Goal: Task Accomplishment & Management: Manage account settings

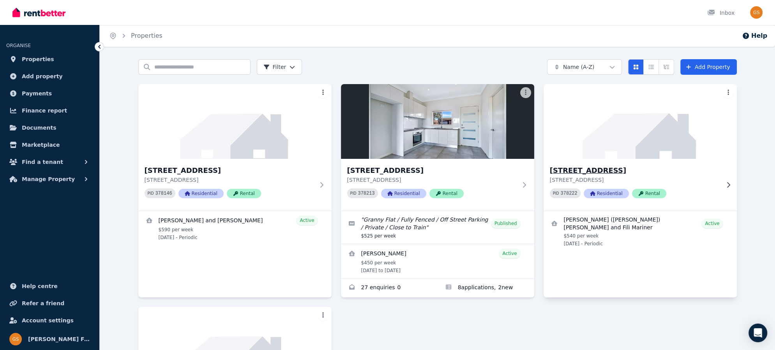
click at [571, 171] on h3 "43 Catalina St, North St Marys" at bounding box center [635, 170] width 170 height 11
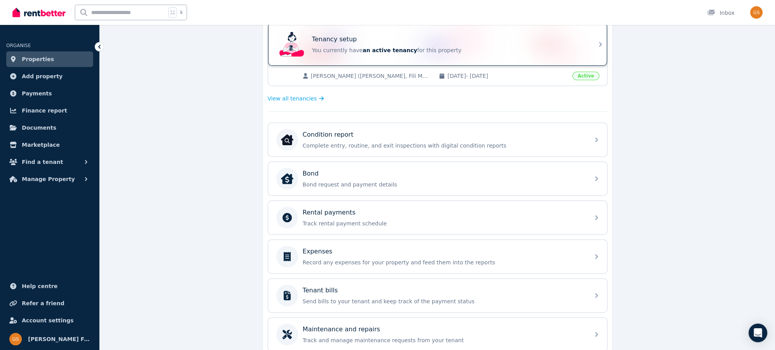
scroll to position [231, 0]
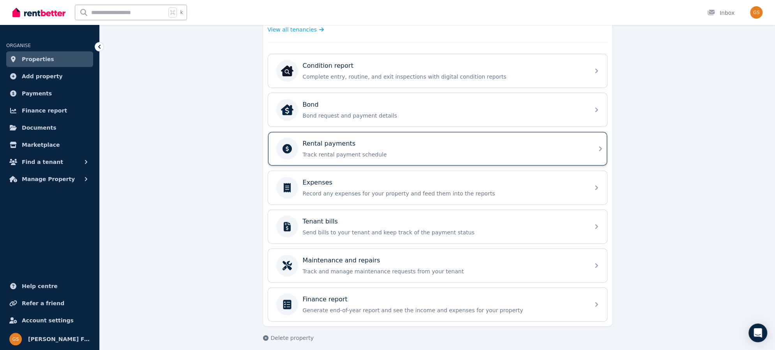
click at [597, 146] on icon at bounding box center [600, 148] width 9 height 9
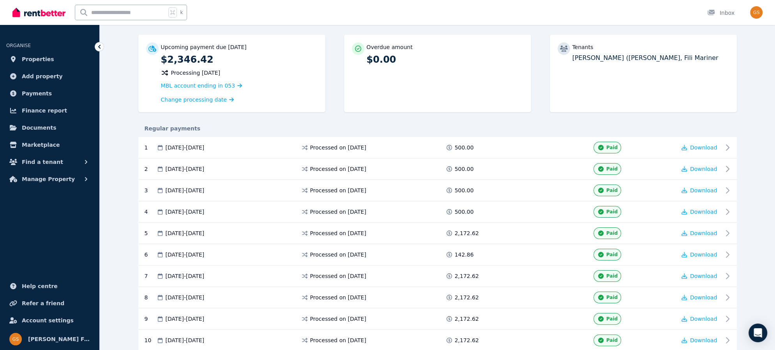
scroll to position [168, 0]
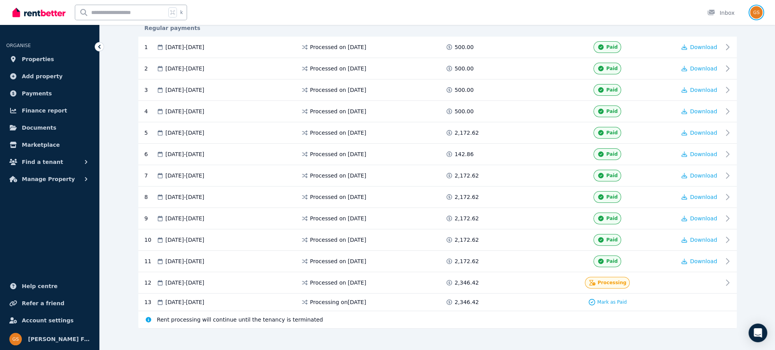
click at [755, 12] on img "button" at bounding box center [756, 12] width 12 height 12
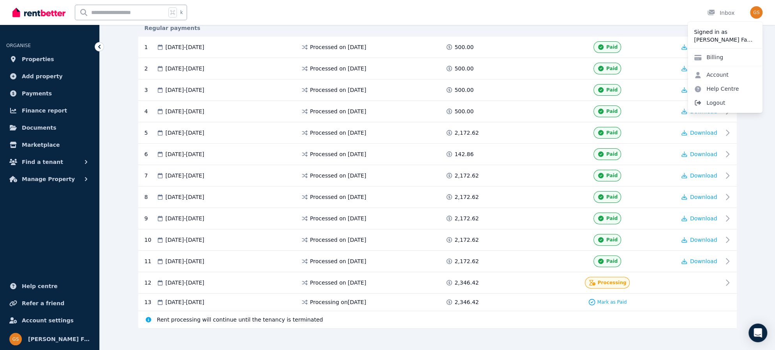
click at [712, 102] on span "Logout" at bounding box center [724, 103] width 75 height 14
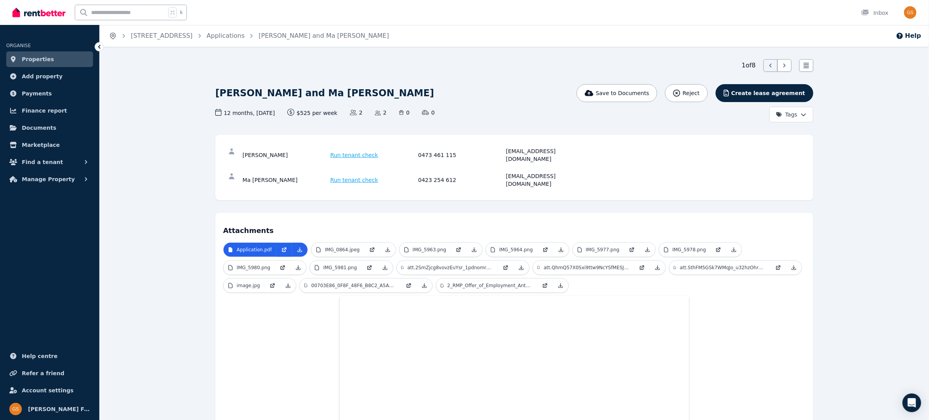
click at [116, 34] on icon "Breadcrumb" at bounding box center [113, 36] width 8 height 8
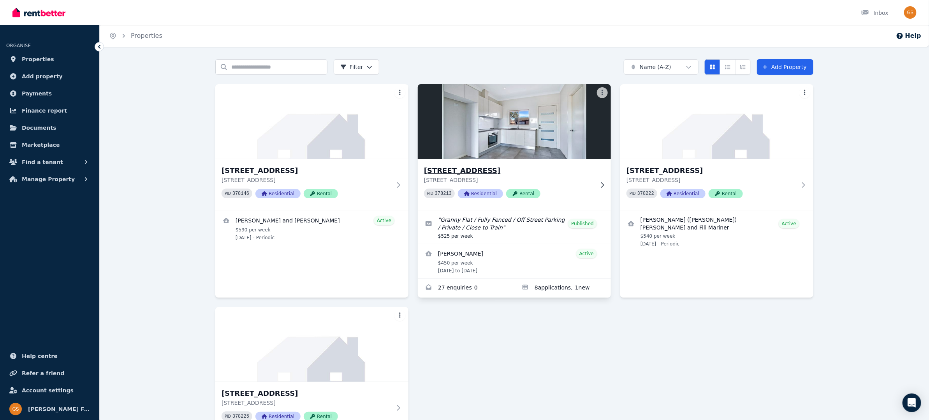
click at [469, 169] on h3 "15A Crown St, Riverstone" at bounding box center [509, 170] width 170 height 11
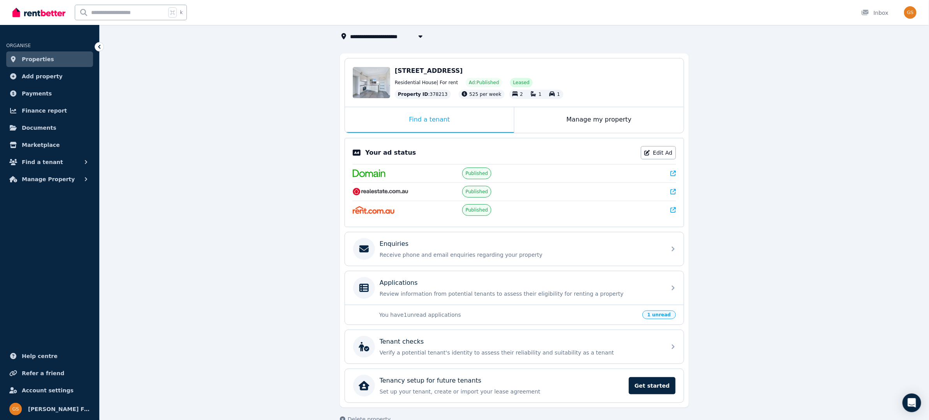
scroll to position [60, 0]
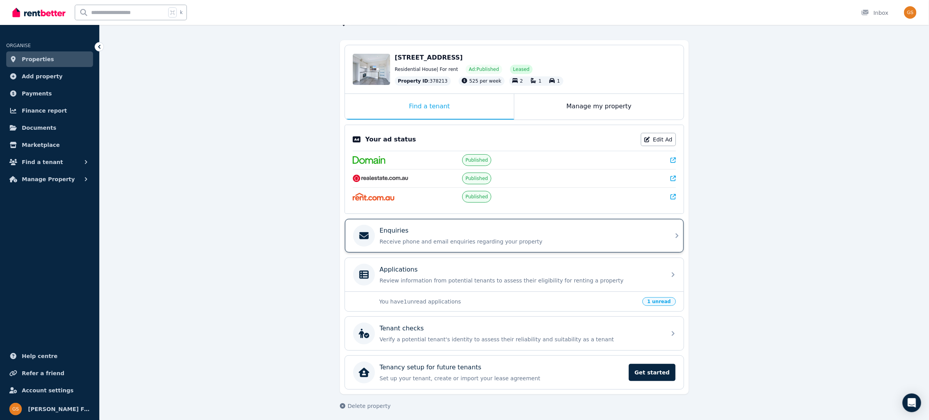
click at [524, 233] on div "Enquiries" at bounding box center [521, 230] width 282 height 9
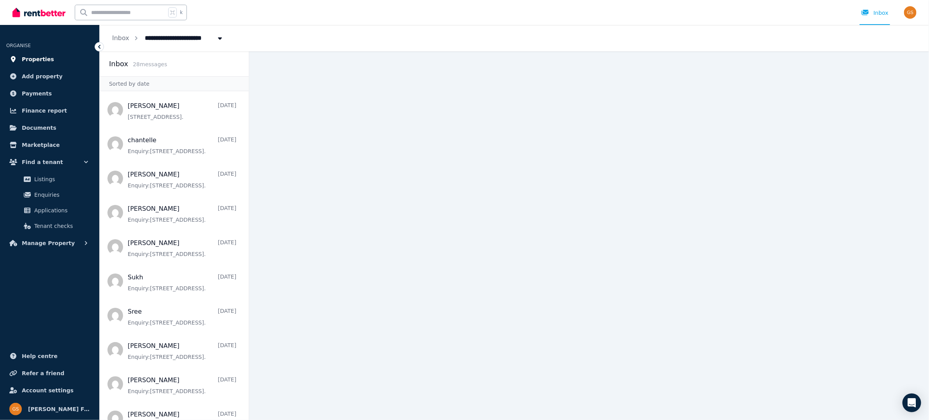
click at [44, 58] on span "Properties" at bounding box center [38, 59] width 32 height 9
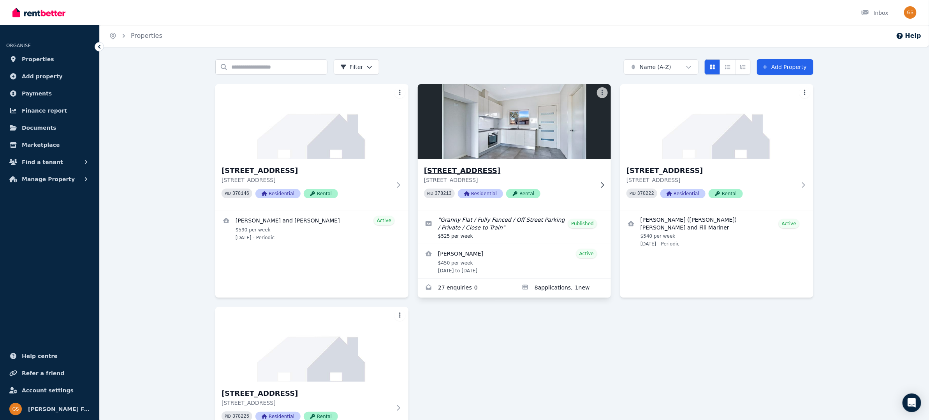
click at [460, 174] on h3 "15A Crown St, Riverstone" at bounding box center [509, 170] width 170 height 11
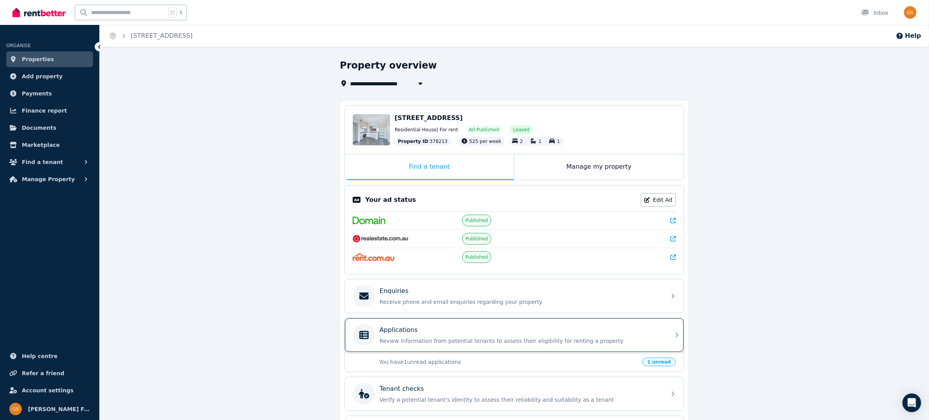
click at [404, 325] on p "Applications" at bounding box center [399, 329] width 38 height 9
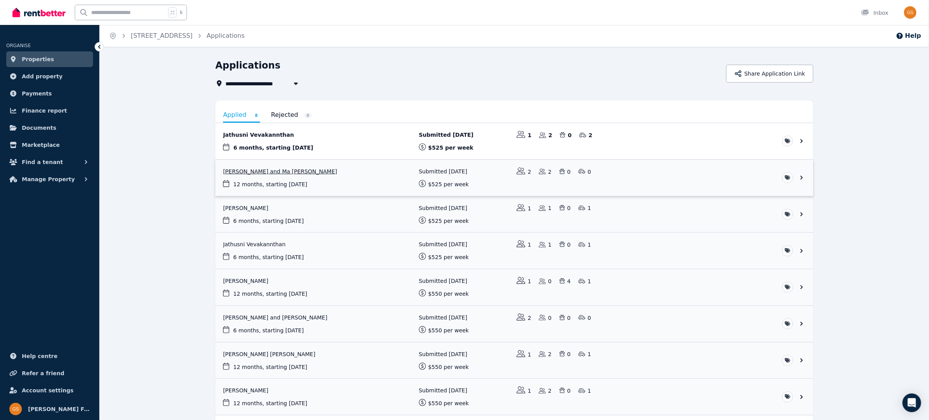
click at [774, 177] on link "View application: Antonio Fernandez and Ma Angelica Fernandez" at bounding box center [514, 178] width 598 height 36
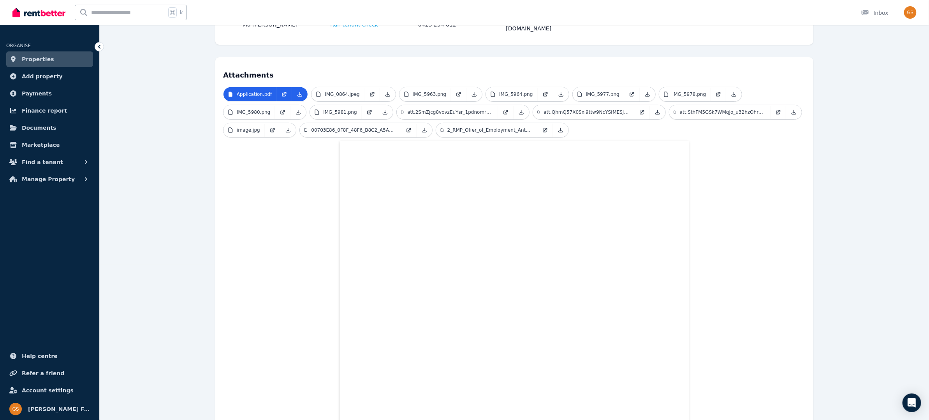
scroll to position [155, 0]
click at [336, 92] on p "IMG_0864.jpeg" at bounding box center [342, 95] width 35 height 6
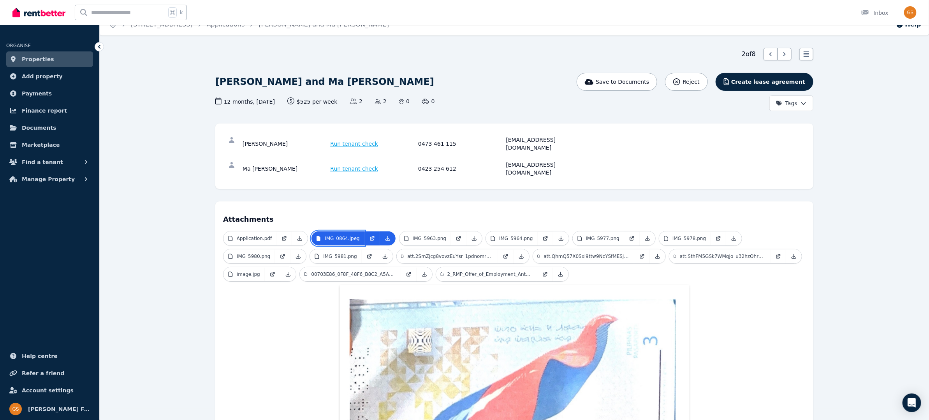
scroll to position [0, 0]
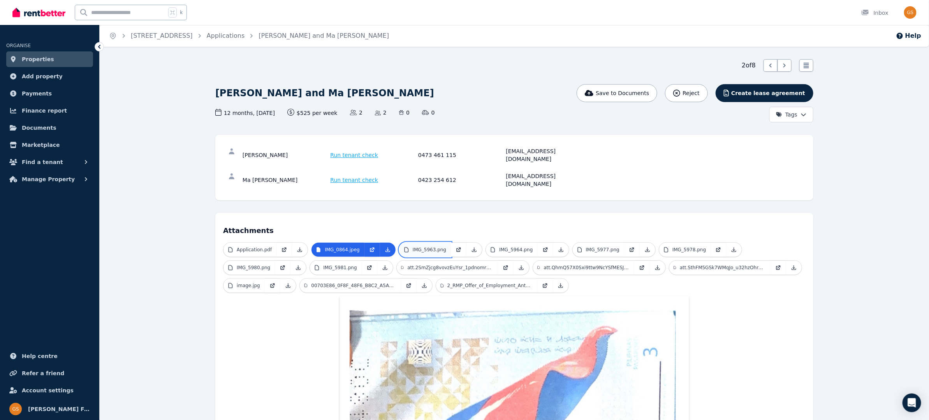
click at [438, 247] on p "IMG_5963.png" at bounding box center [429, 250] width 33 height 6
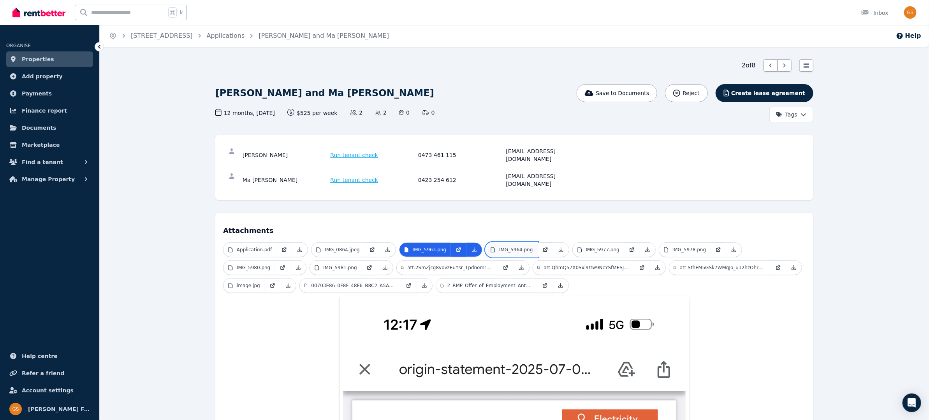
click at [513, 243] on link "IMG_5964.png" at bounding box center [511, 250] width 51 height 14
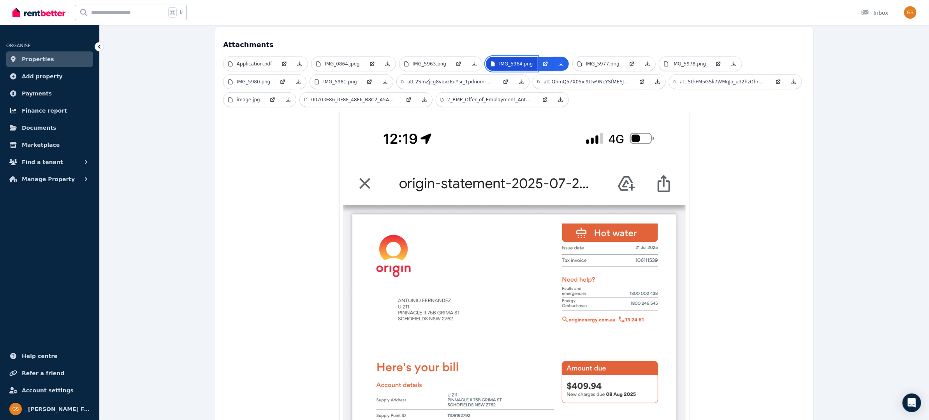
scroll to position [194, 0]
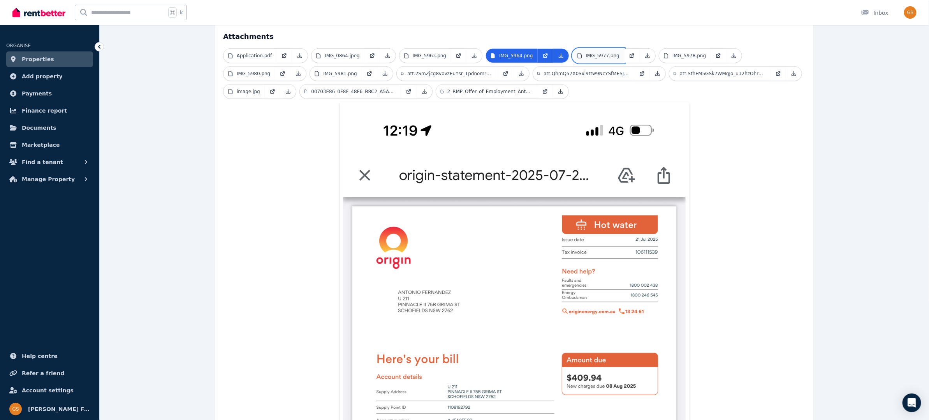
click at [593, 53] on p "IMG_5977.png" at bounding box center [602, 56] width 33 height 6
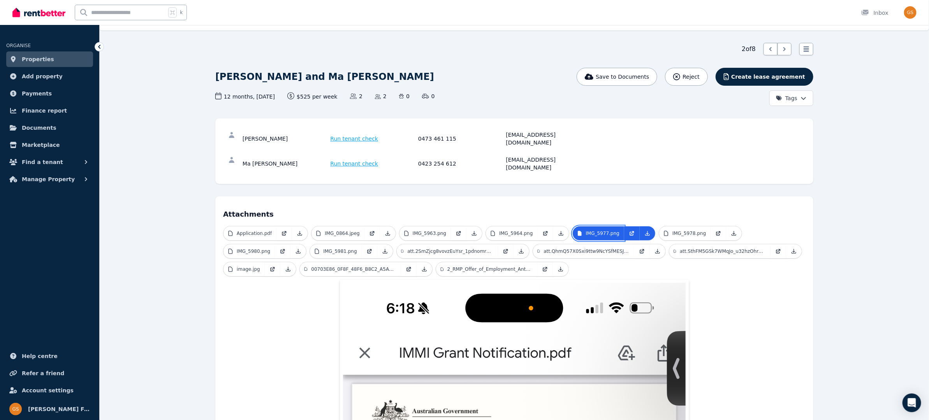
scroll to position [0, 0]
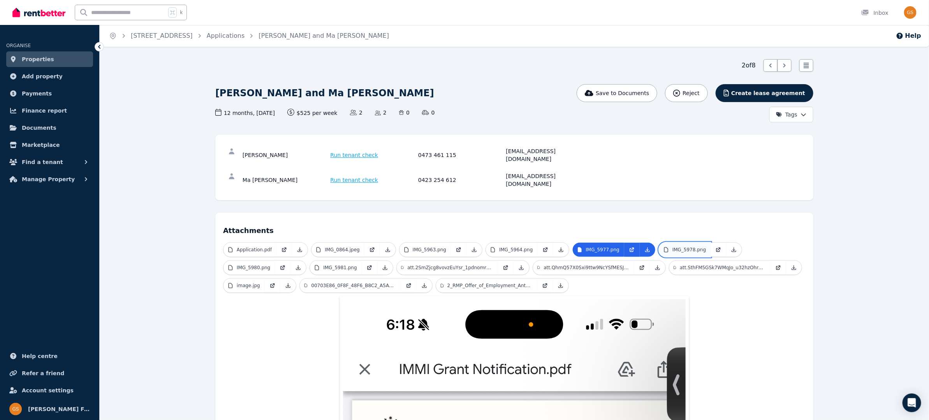
click at [690, 247] on p "IMG_5978.png" at bounding box center [689, 250] width 33 height 6
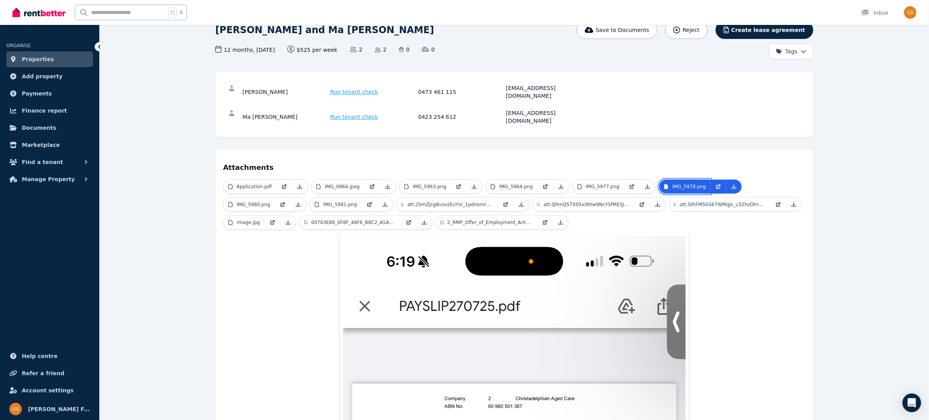
scroll to position [28, 0]
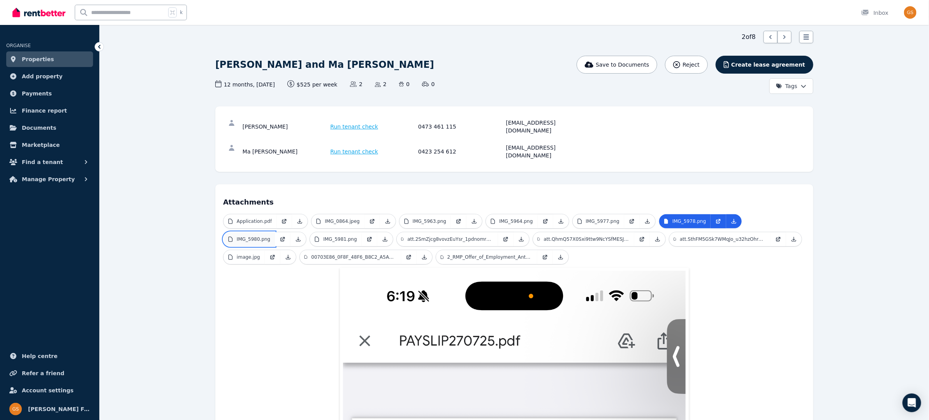
click at [249, 236] on p "IMG_5980.png" at bounding box center [253, 239] width 33 height 6
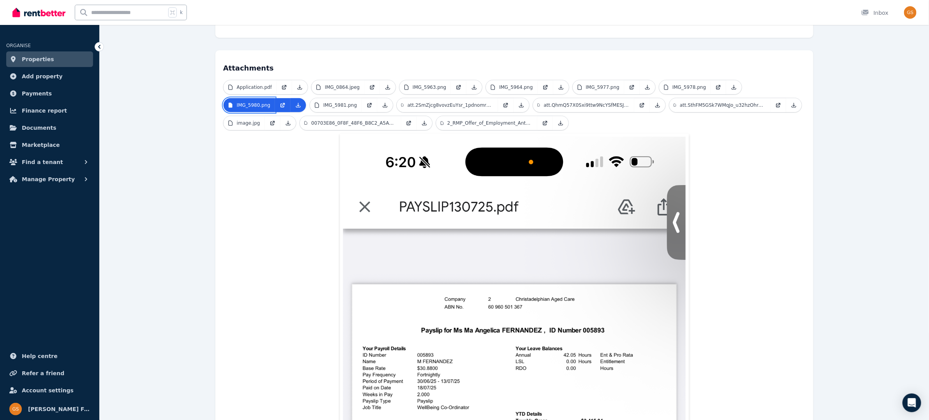
scroll to position [160, 0]
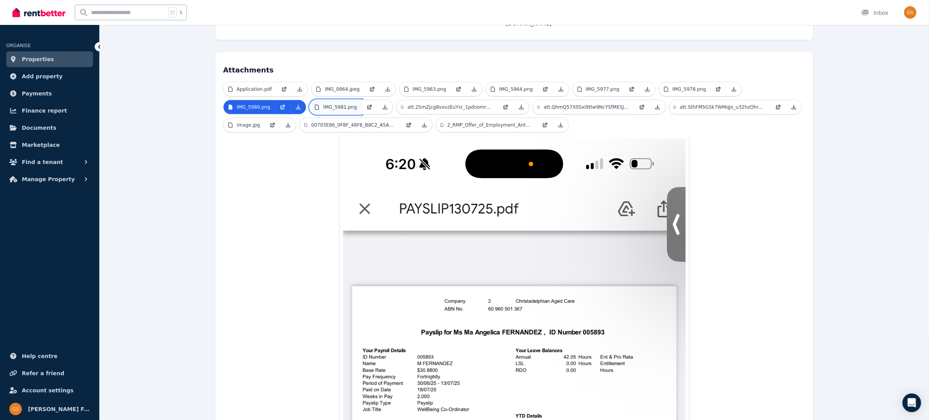
click at [334, 104] on p "IMG_5981.png" at bounding box center [339, 107] width 33 height 6
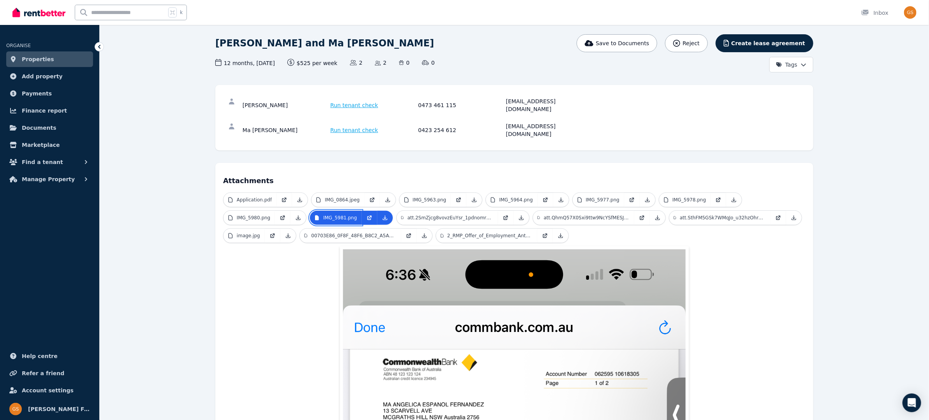
scroll to position [0, 0]
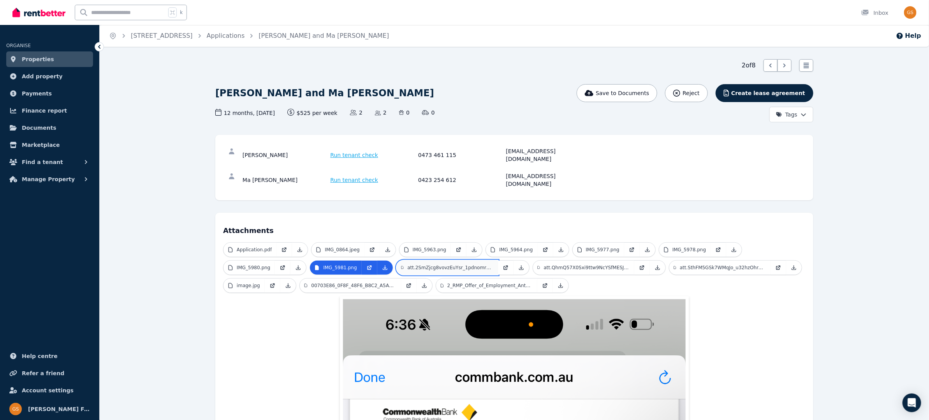
click at [425, 264] on p "att.2SmZjcg8vovzEuYsr_1pdnomrDKNEoSYvPDLN3zgolE.jpeg" at bounding box center [450, 267] width 86 height 6
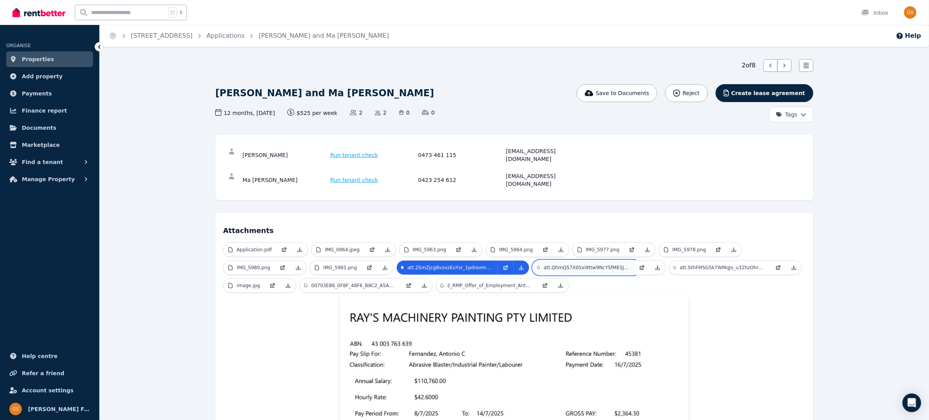
click at [599, 264] on p "att.QhmQ57X0Sxi9ttw9NcYSfMESJj6PwMROxzefljm5Puk.jpeg" at bounding box center [587, 267] width 86 height 6
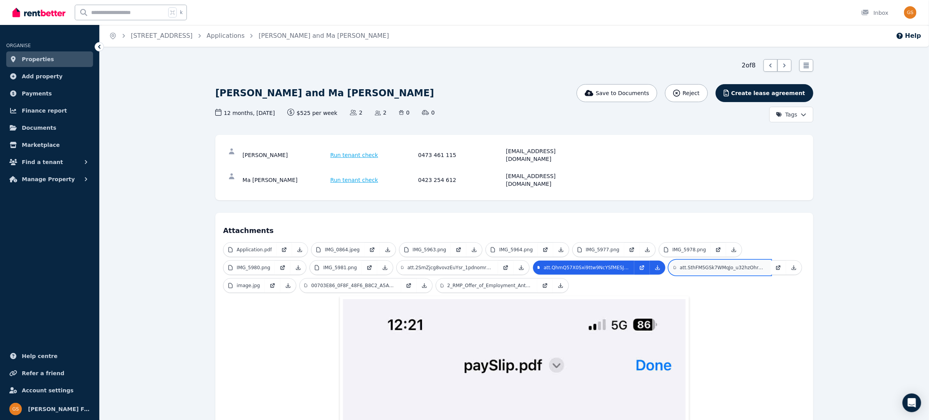
click at [699, 264] on p "att.SthFM5GSk7WMqJo_u32hzOhreEJOc_VMDAIUbM_Qw1A.jpeg" at bounding box center [723, 267] width 86 height 6
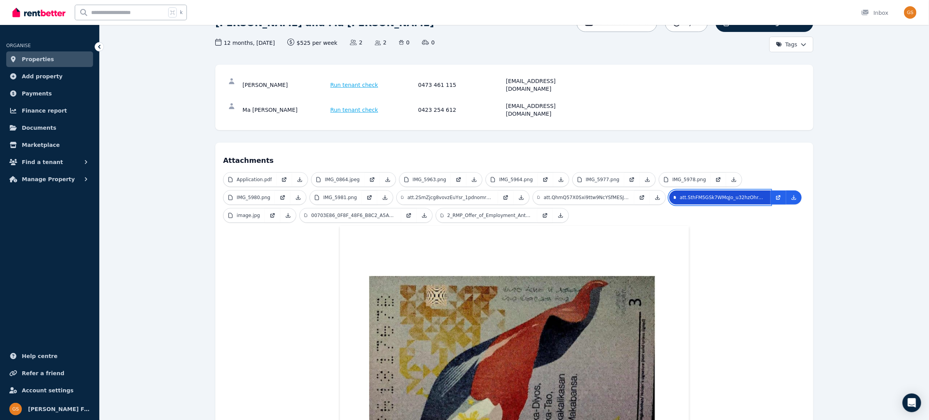
scroll to position [64, 0]
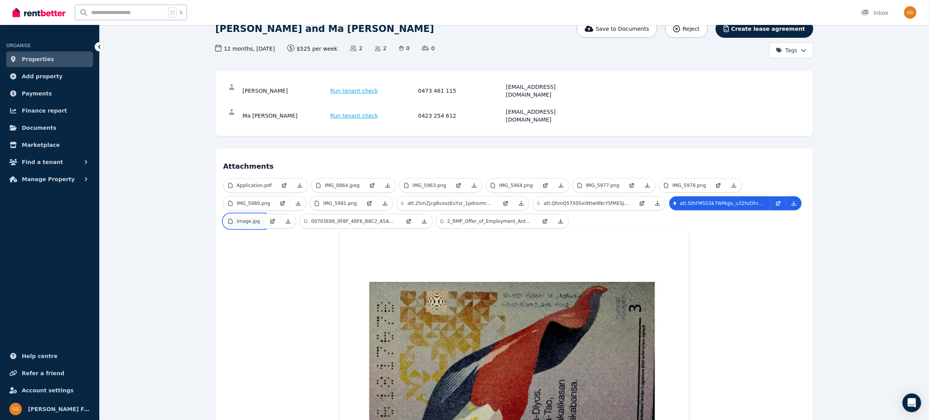
click at [246, 218] on p "image.jpg" at bounding box center [248, 221] width 23 height 6
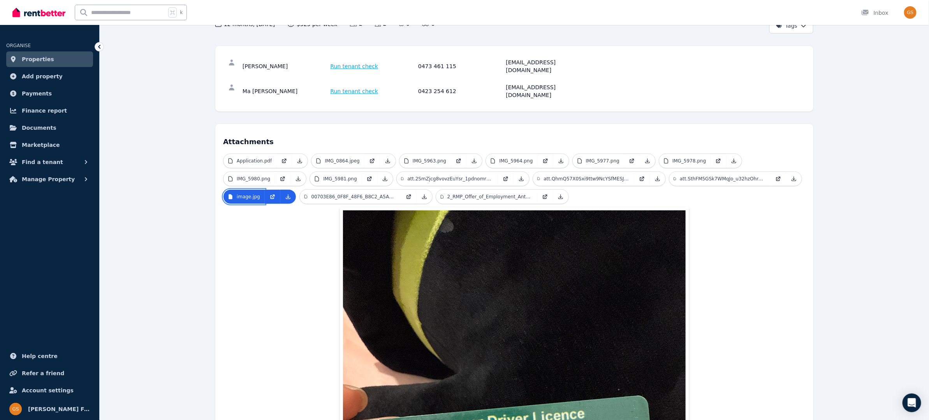
scroll to position [85, 0]
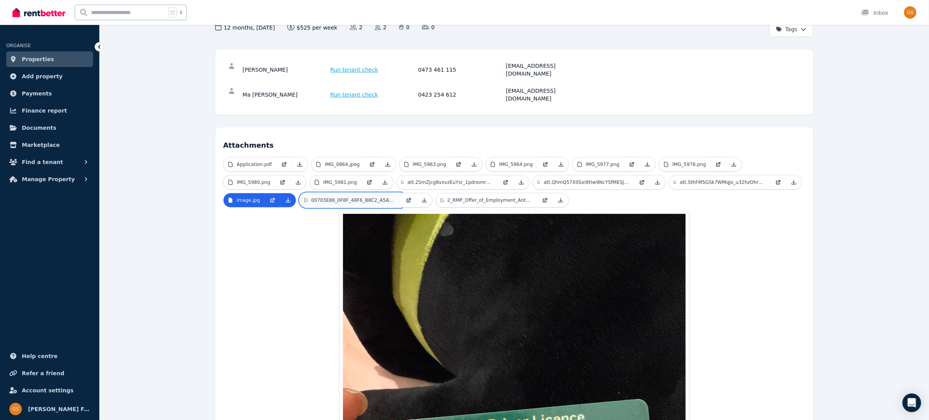
click at [334, 197] on p "00703E86_0F8F_48F6_B8C2_A5ADA9A702AB.png" at bounding box center [353, 200] width 85 height 6
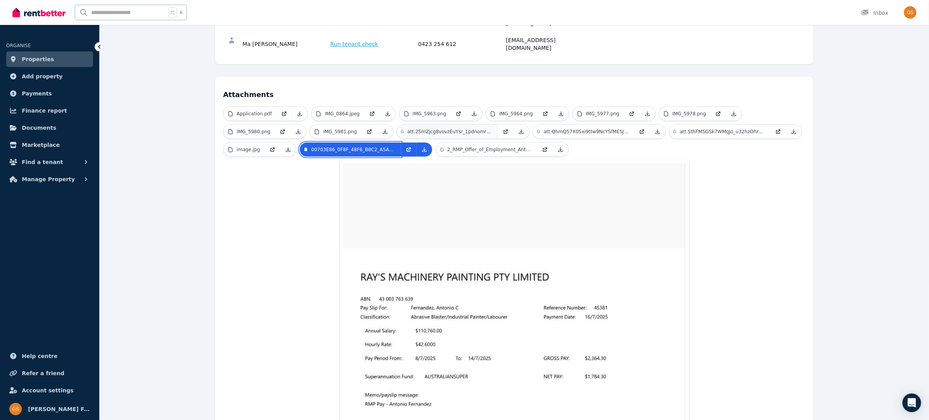
scroll to position [138, 0]
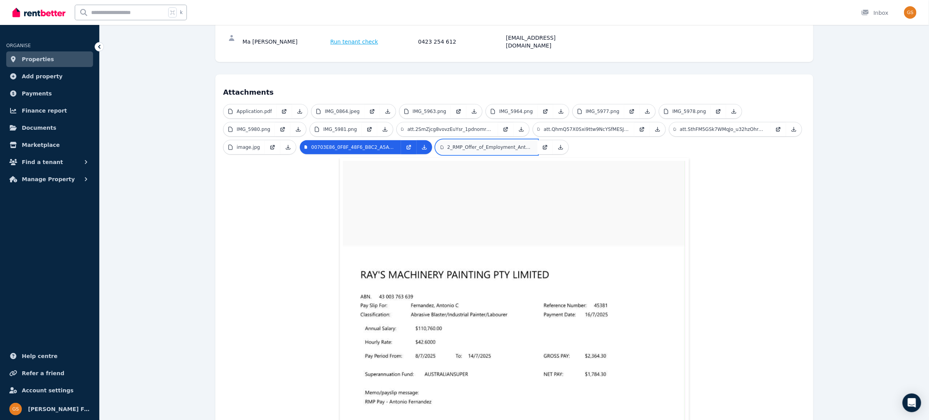
click at [494, 140] on link "2_RMP_Offer_of_Employment_Antonio_Fernandez.pdf" at bounding box center [486, 147] width 101 height 14
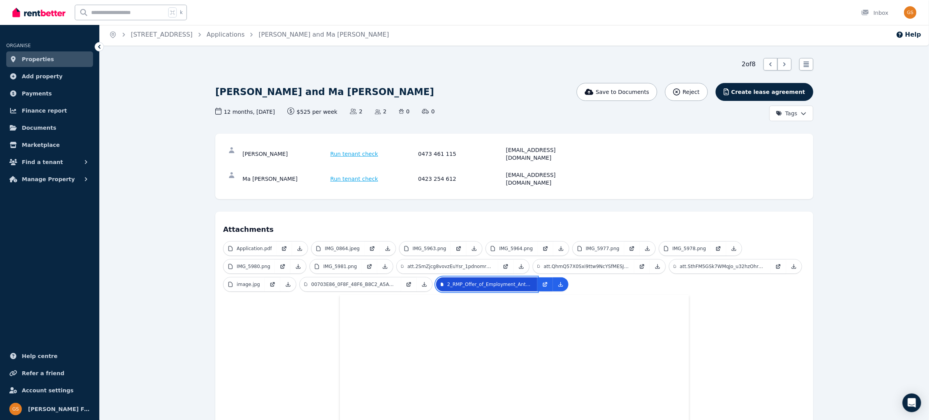
scroll to position [0, 0]
click at [774, 14] on img "button" at bounding box center [910, 12] width 12 height 12
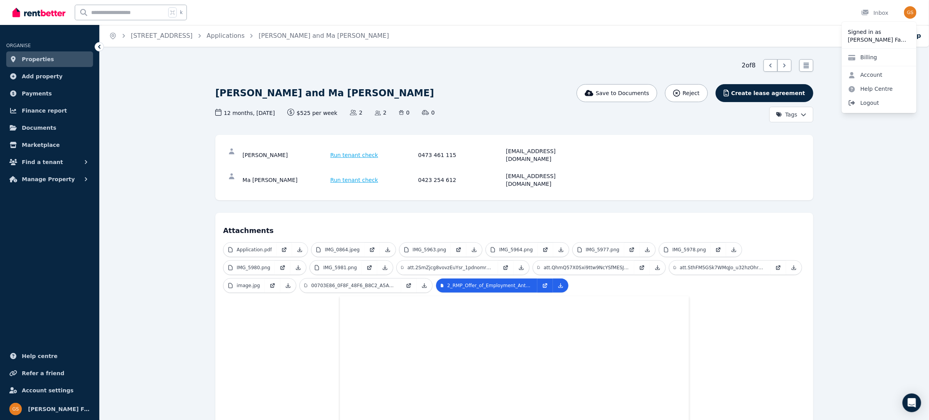
click at [774, 102] on span "Logout" at bounding box center [879, 103] width 75 height 14
